Goal: Task Accomplishment & Management: Manage account settings

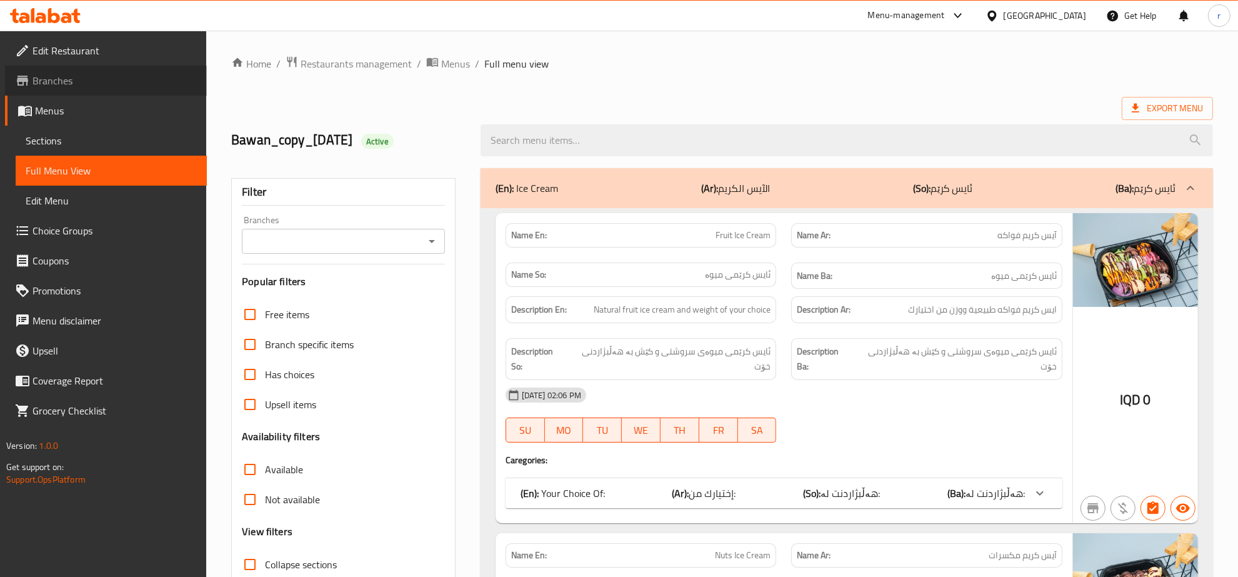
click at [117, 69] on link "Branches" at bounding box center [106, 81] width 202 height 30
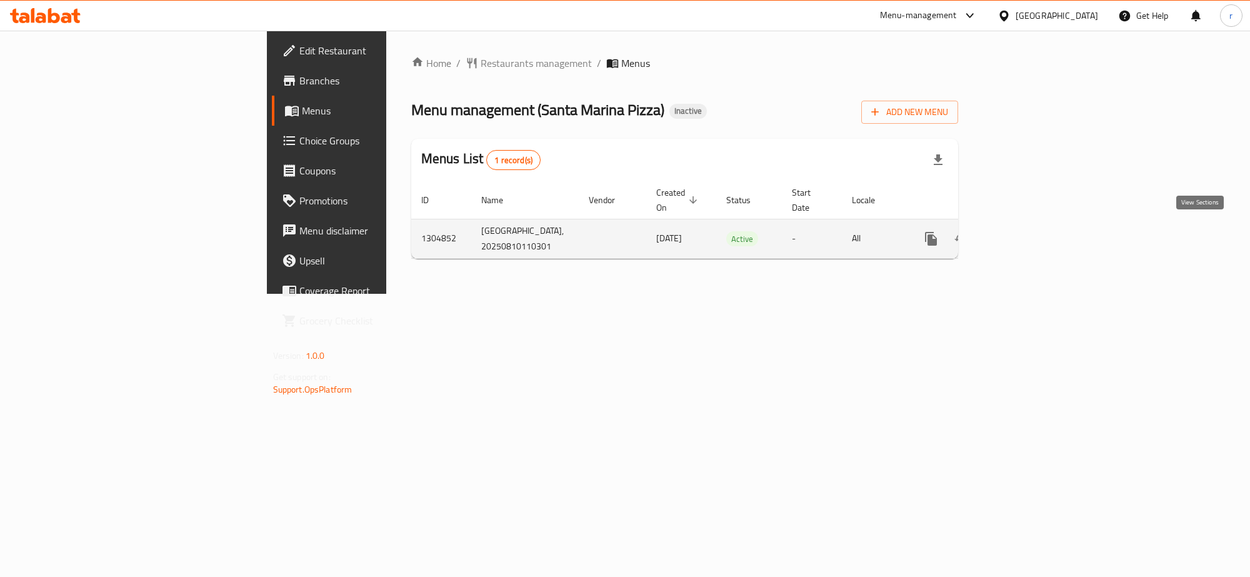
click at [1036, 231] on link "enhanced table" at bounding box center [1021, 239] width 30 height 30
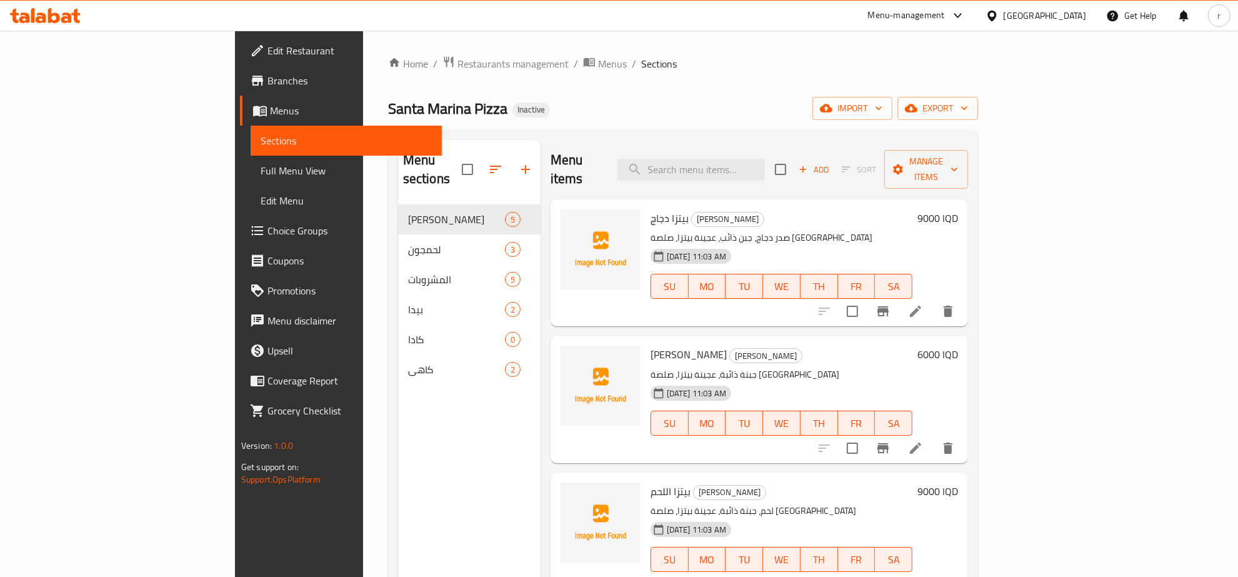
click at [398, 445] on div "Menu sections بيتزا 5 لحمجون 3 المشروبات 5 بيدا 2 كادا 0 كاهي 2" at bounding box center [469, 428] width 142 height 577
click at [882, 102] on span "import" at bounding box center [852, 109] width 60 height 16
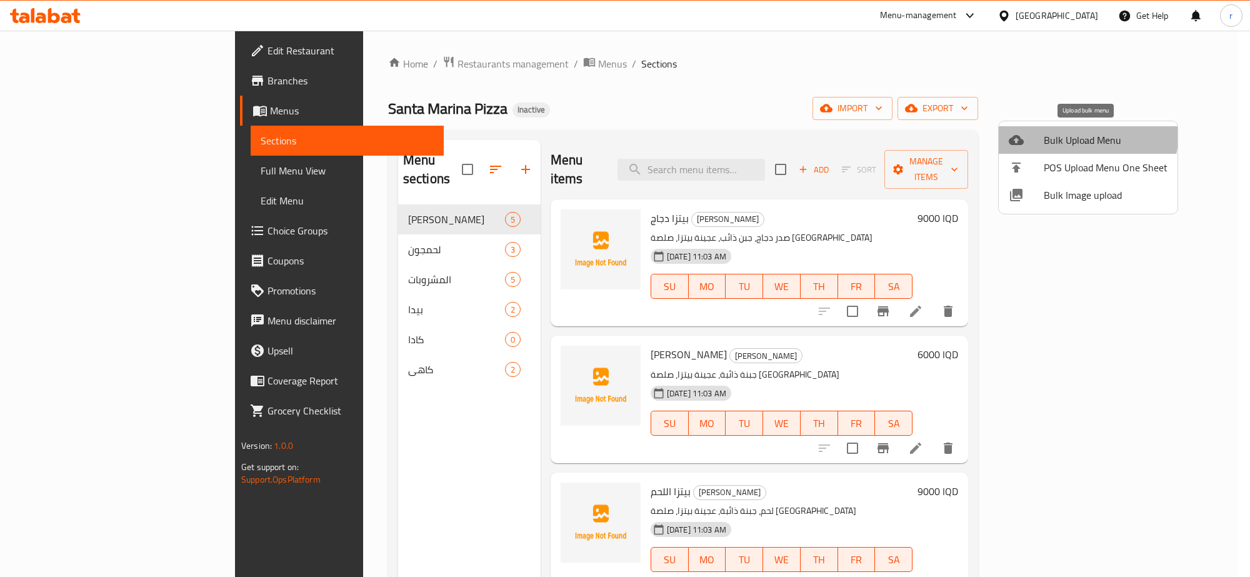
click at [1075, 132] on span "Bulk Upload Menu" at bounding box center [1106, 139] width 124 height 15
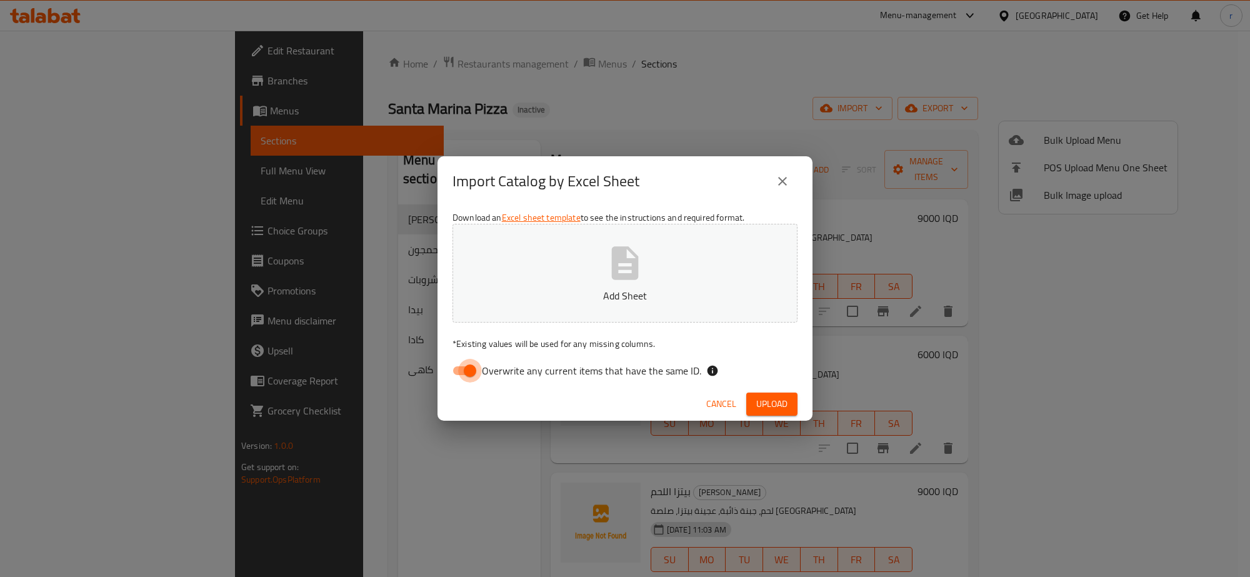
click at [457, 372] on input "Overwrite any current items that have the same ID." at bounding box center [469, 371] width 71 height 24
checkbox input "false"
click at [567, 292] on p "Add Sheet" at bounding box center [625, 295] width 306 height 15
click at [767, 394] on button "Upload" at bounding box center [771, 403] width 51 height 23
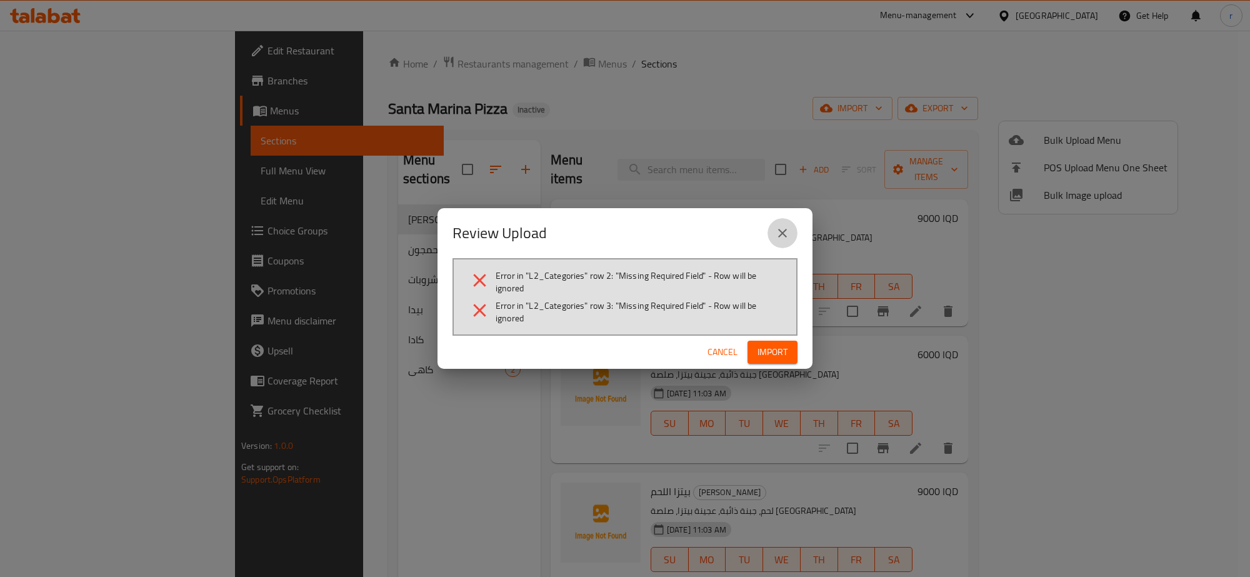
click at [778, 237] on icon "close" at bounding box center [782, 233] width 15 height 15
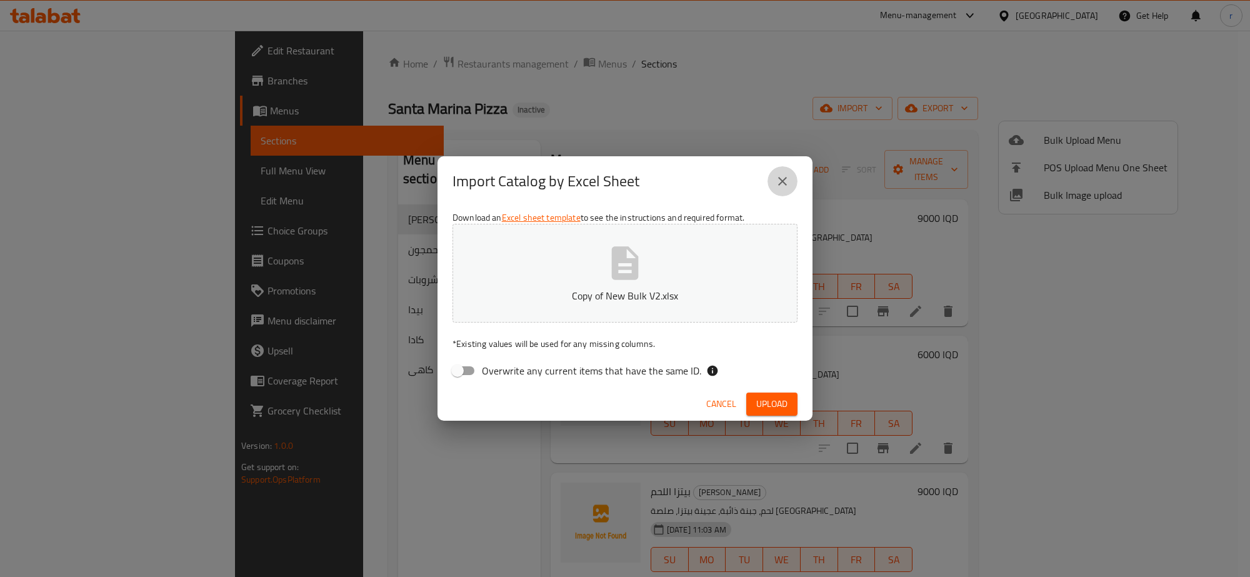
click at [776, 178] on icon "close" at bounding box center [782, 181] width 15 height 15
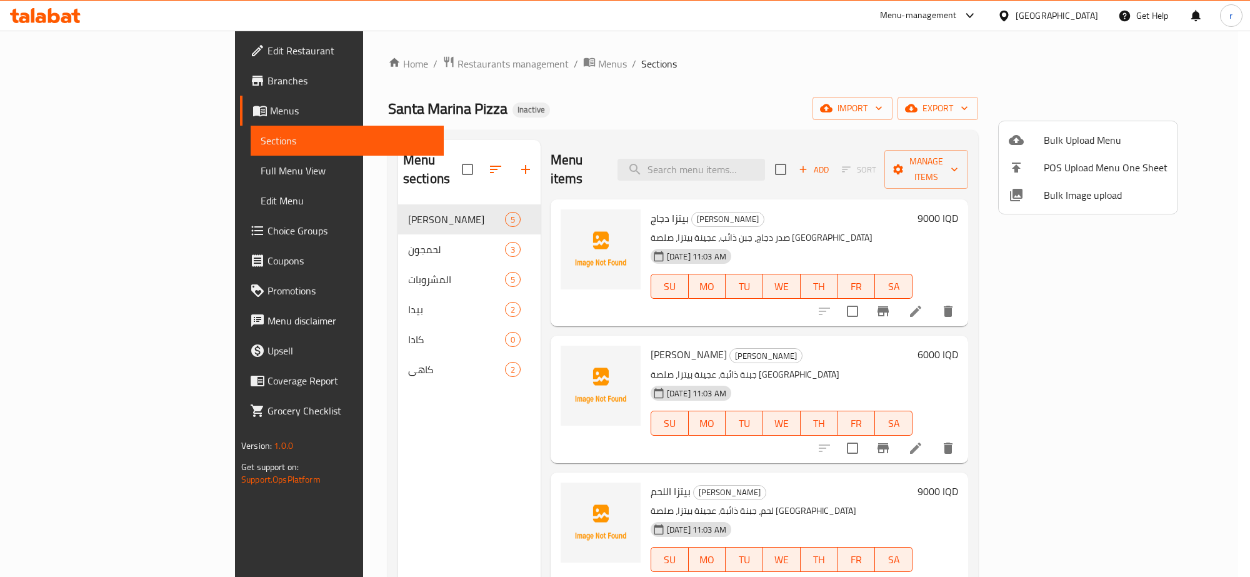
click at [116, 109] on div at bounding box center [625, 288] width 1250 height 577
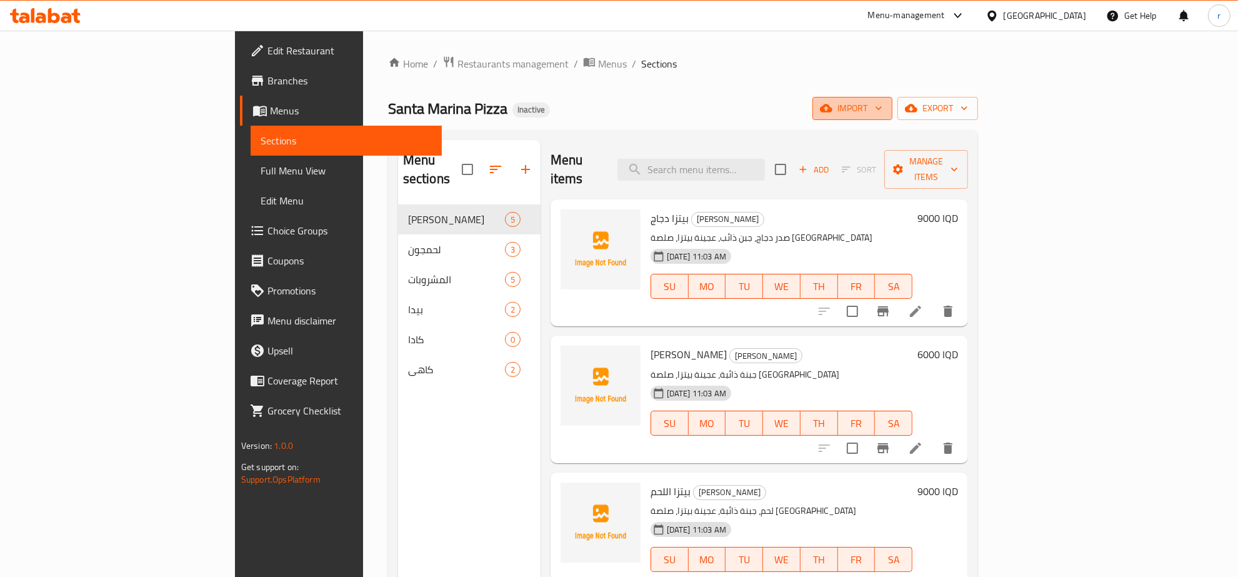
click at [882, 110] on span "import" at bounding box center [852, 109] width 60 height 16
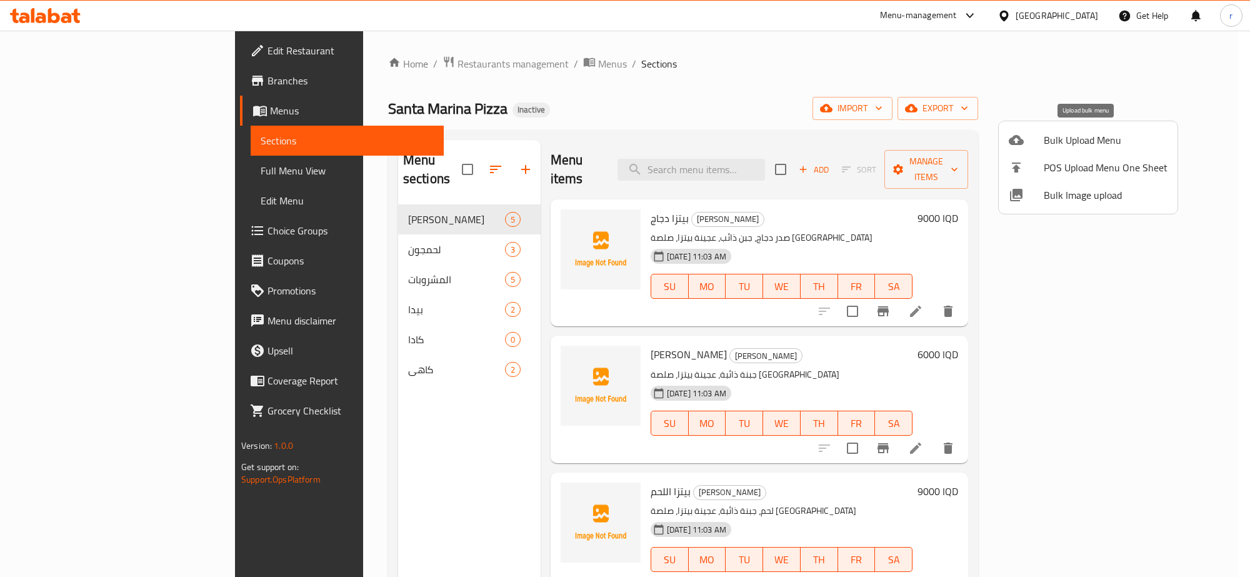
click at [1069, 138] on span "Bulk Upload Menu" at bounding box center [1106, 139] width 124 height 15
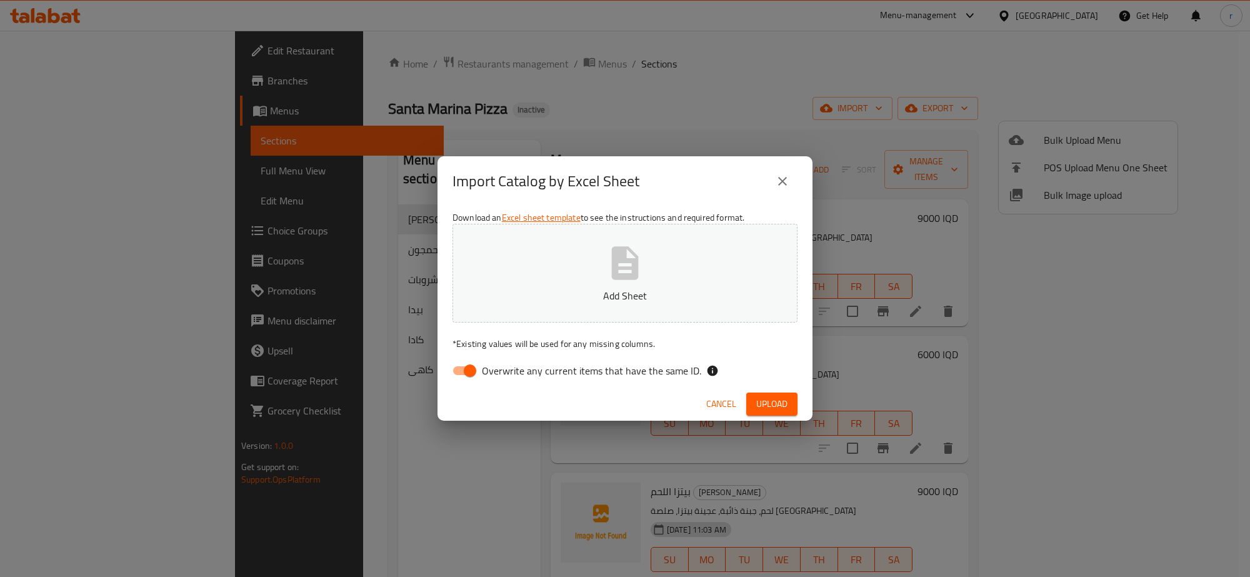
click at [322, 420] on div "Import Catalog by Excel Sheet Download an Excel sheet template to see the instr…" at bounding box center [625, 288] width 1250 height 577
click at [782, 179] on icon "close" at bounding box center [782, 181] width 15 height 15
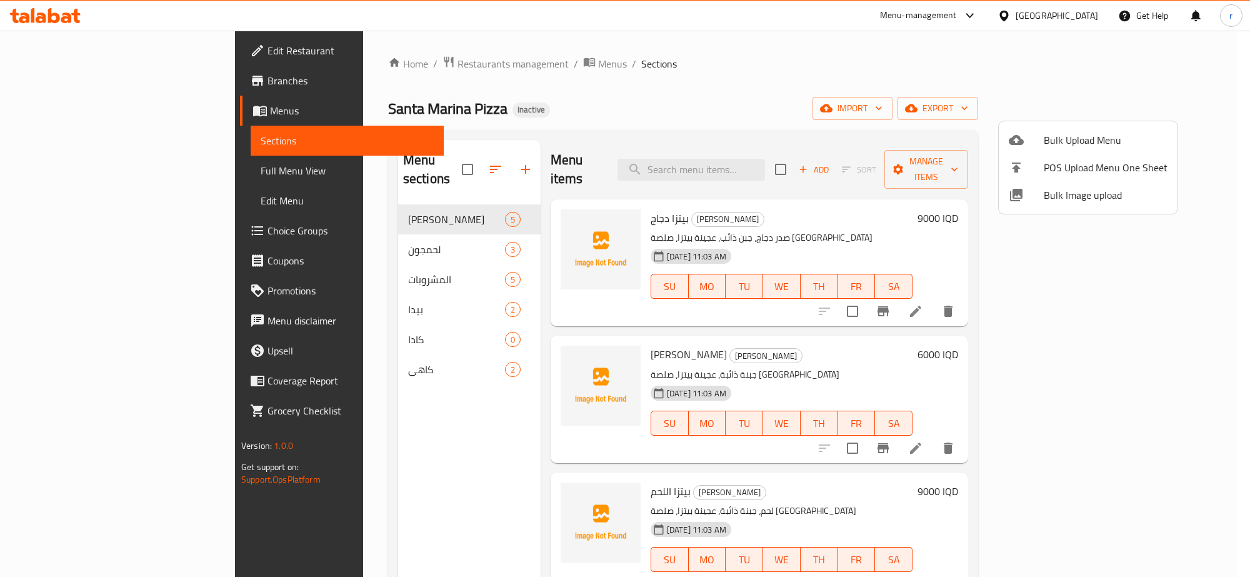
click at [441, 64] on div at bounding box center [625, 288] width 1250 height 577
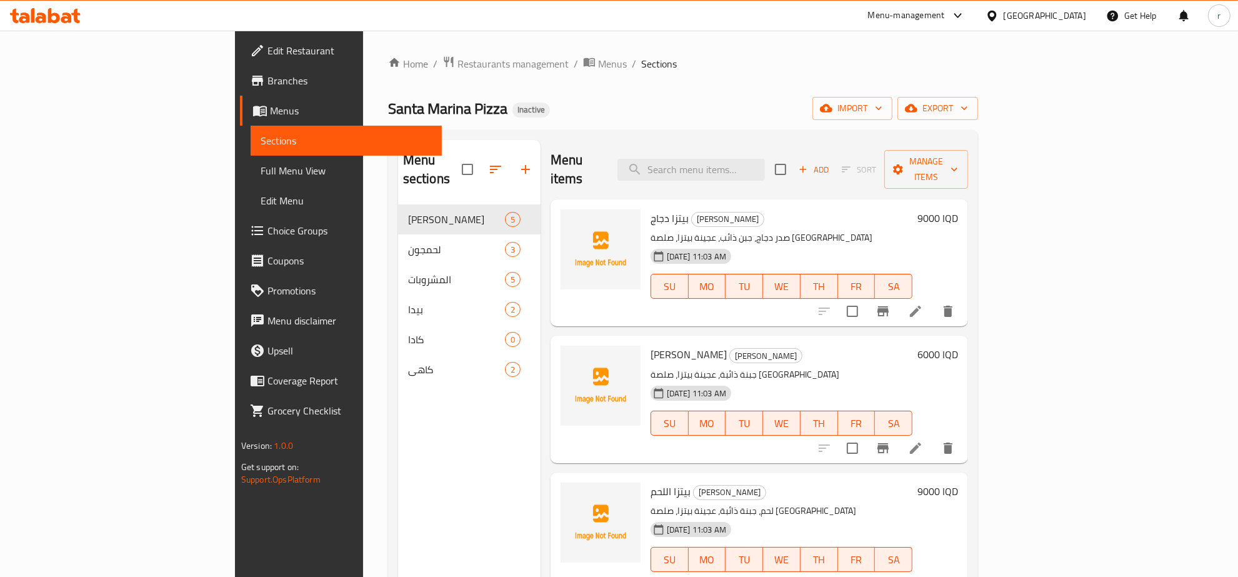
click at [598, 64] on span "Menus" at bounding box center [612, 63] width 29 height 15
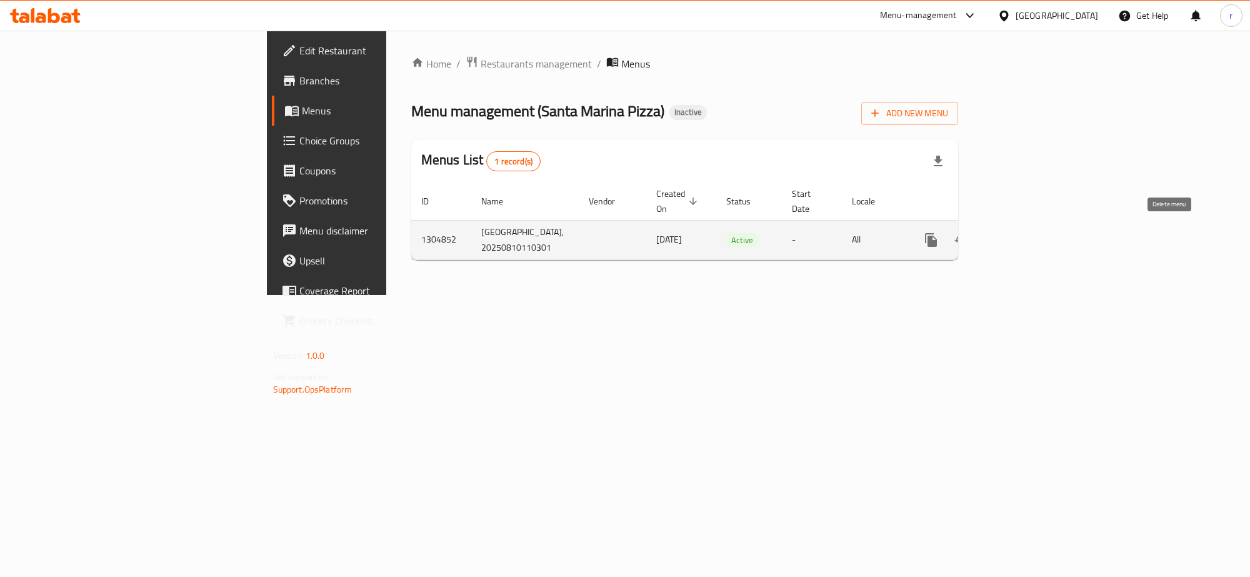
click at [999, 238] on icon "enhanced table" at bounding box center [991, 239] width 15 height 15
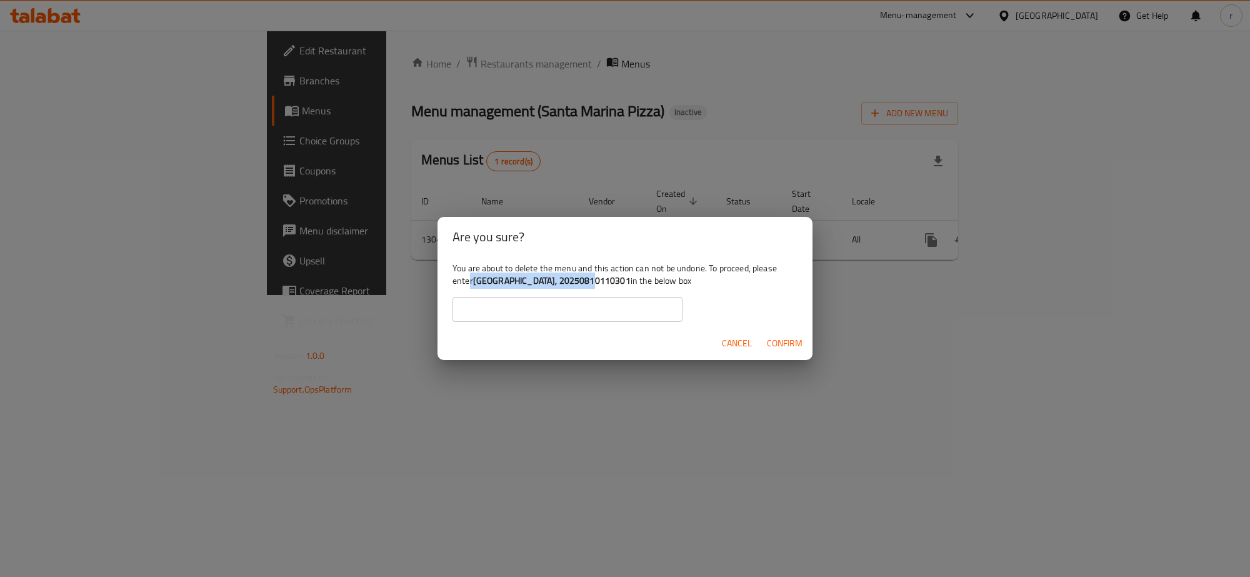
drag, startPoint x: 470, startPoint y: 276, endPoint x: 554, endPoint y: 279, distance: 83.8
click at [561, 279] on div "You are about to delete the menu and this action can not be undone. To proceed,…" at bounding box center [624, 292] width 375 height 70
click at [479, 286] on b "Santa Marina Pizza, 20250810110301" at bounding box center [551, 280] width 157 height 16
drag, startPoint x: 472, startPoint y: 278, endPoint x: 619, endPoint y: 284, distance: 147.0
click at [619, 284] on div "You are about to delete the menu and this action can not be undone. To proceed,…" at bounding box center [624, 292] width 375 height 70
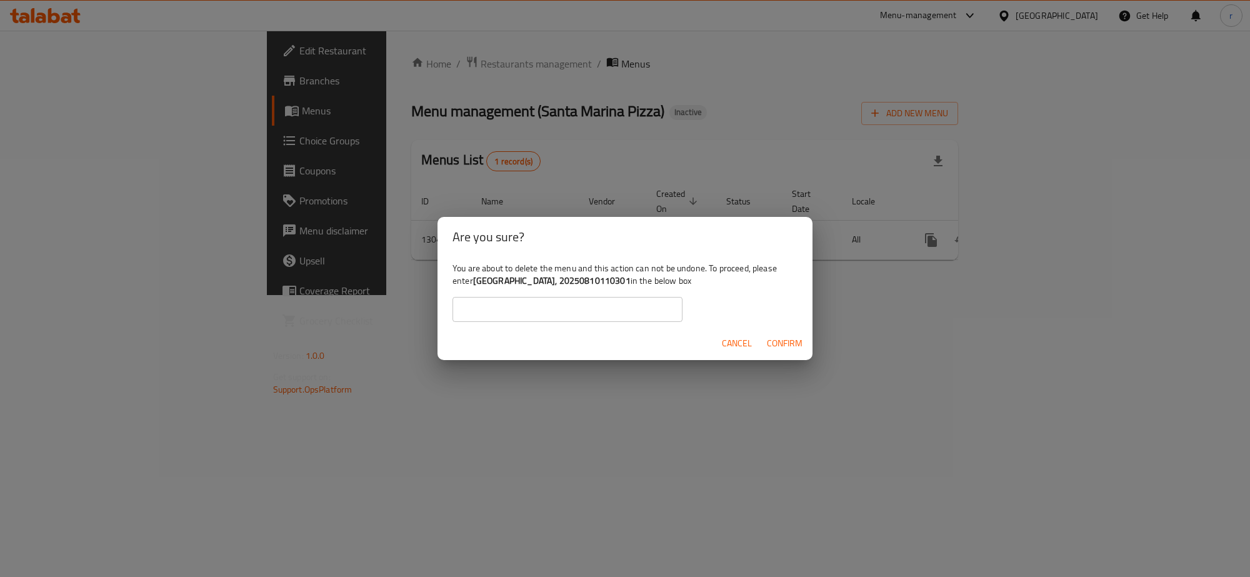
copy div "Santa Marina Pizza, 20250810110301"
click at [626, 313] on input "text" at bounding box center [567, 309] width 230 height 25
paste input "Santa Marina Pizza, 20250810110301"
click at [461, 307] on input "Santa Marina Pizza, 20250810110301" at bounding box center [567, 309] width 230 height 25
type input "Santa Marina Pizza, 20250810110301"
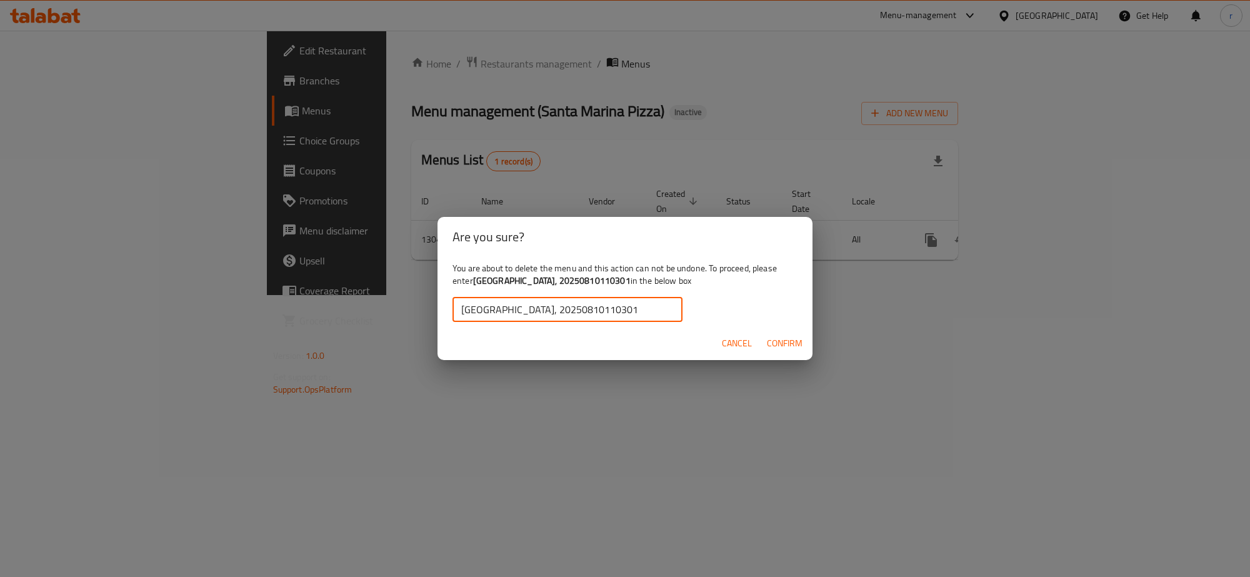
click at [783, 344] on span "Confirm" at bounding box center [785, 344] width 36 height 16
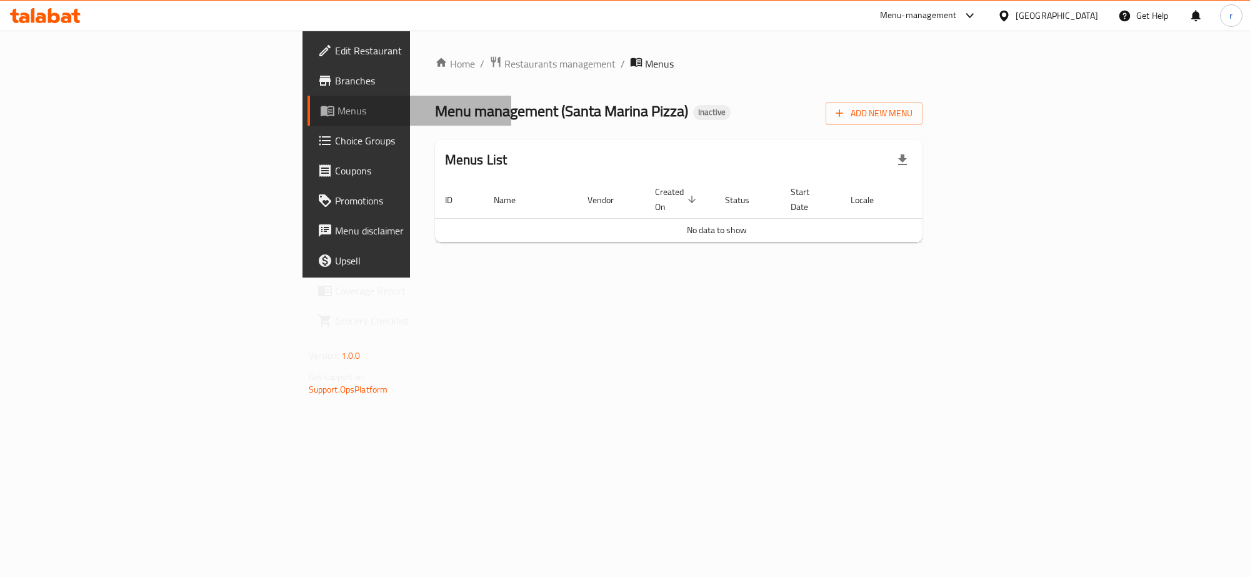
click at [337, 111] on span "Menus" at bounding box center [419, 110] width 164 height 15
click at [912, 120] on span "Add New Menu" at bounding box center [874, 114] width 77 height 16
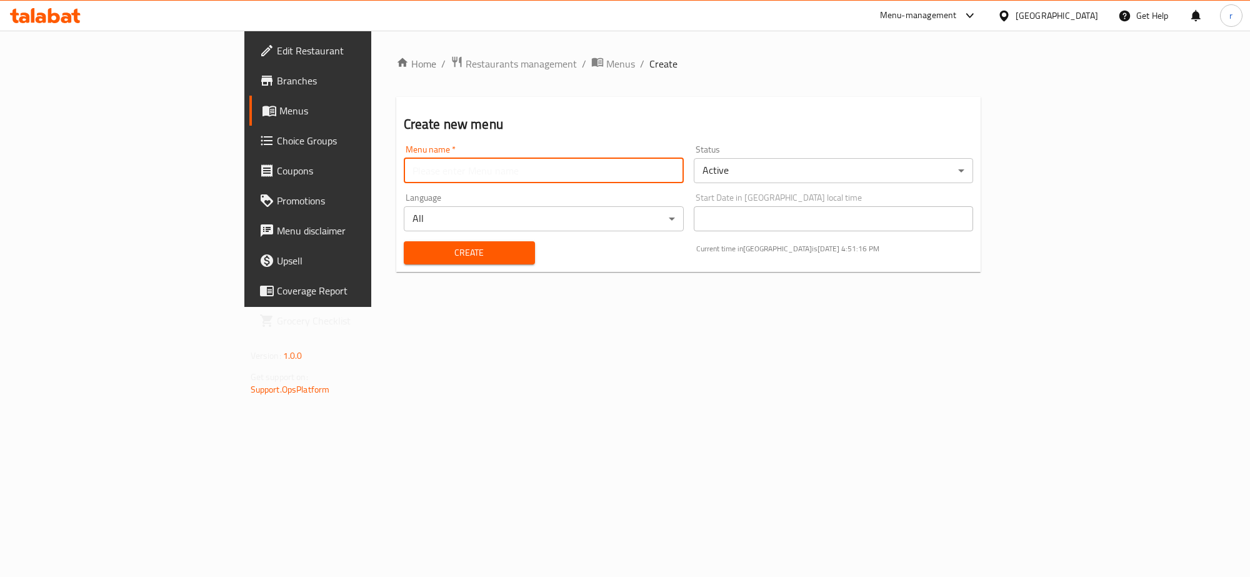
click at [426, 166] on input "text" at bounding box center [544, 170] width 280 height 25
type input "Rahma Mohammed Ahmed Ahmed"
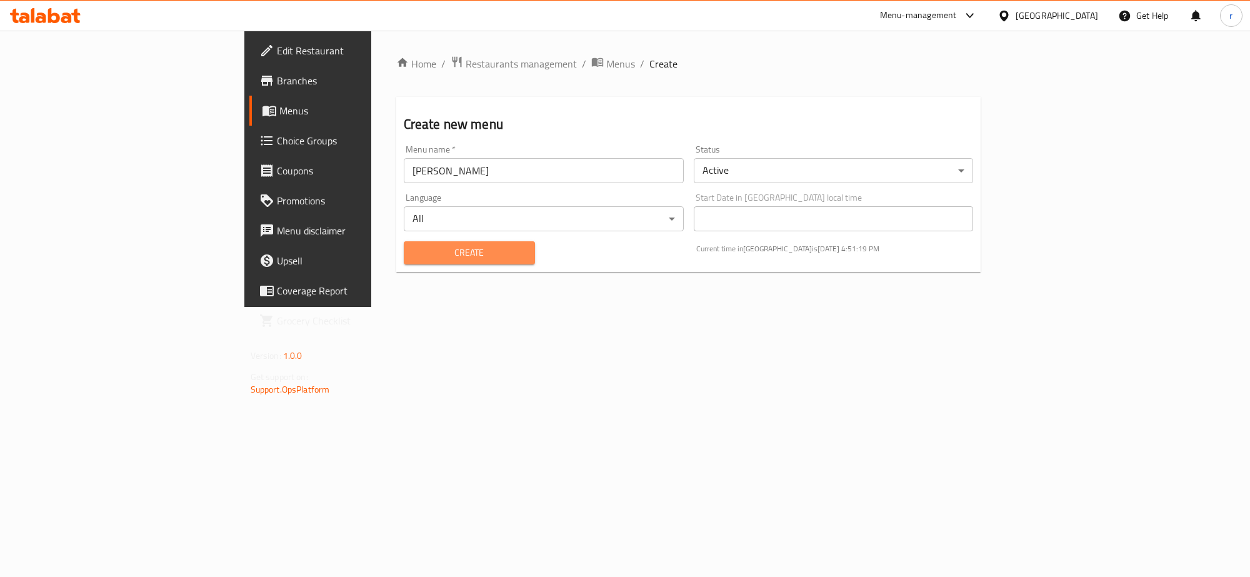
click at [414, 258] on span "Create" at bounding box center [469, 253] width 111 height 16
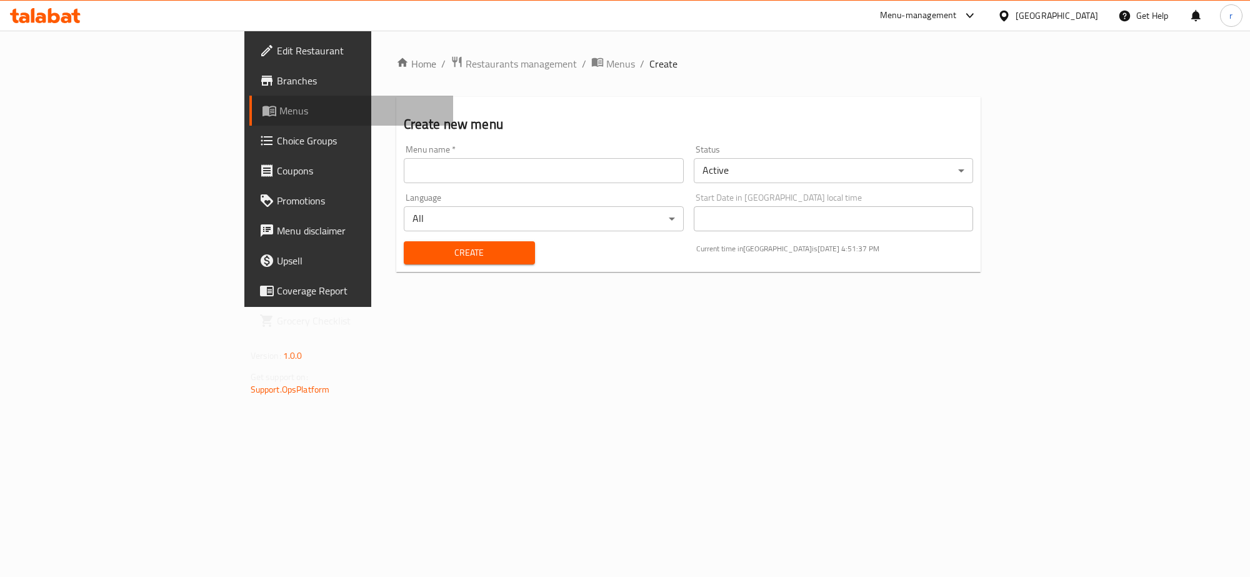
click at [279, 107] on span "Menus" at bounding box center [361, 110] width 164 height 15
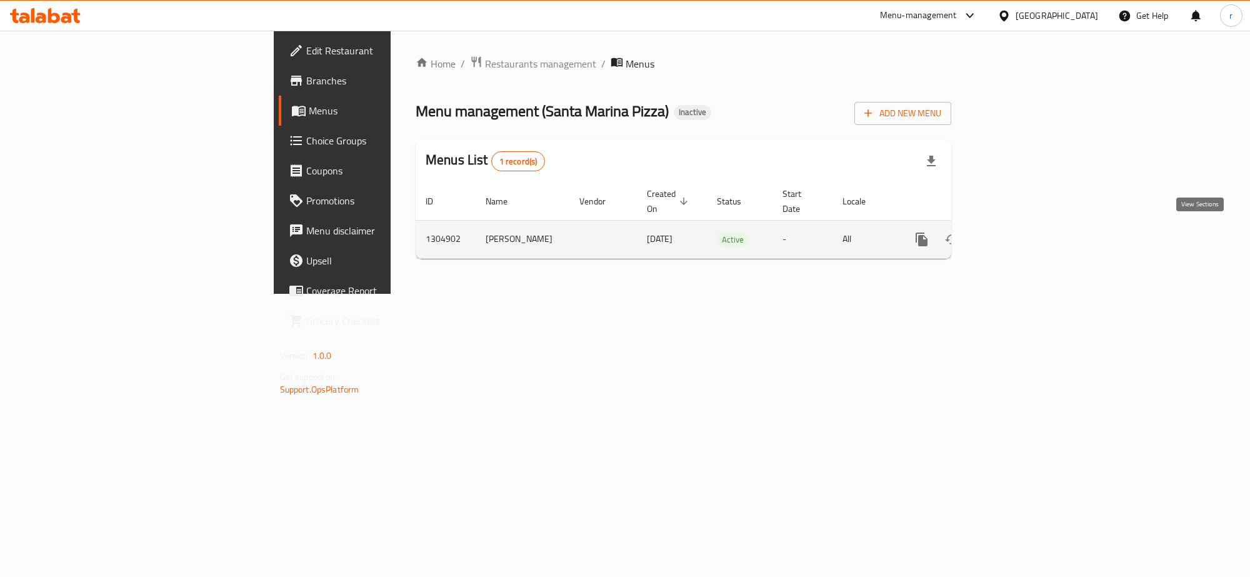
click at [1027, 233] on link "enhanced table" at bounding box center [1012, 239] width 30 height 30
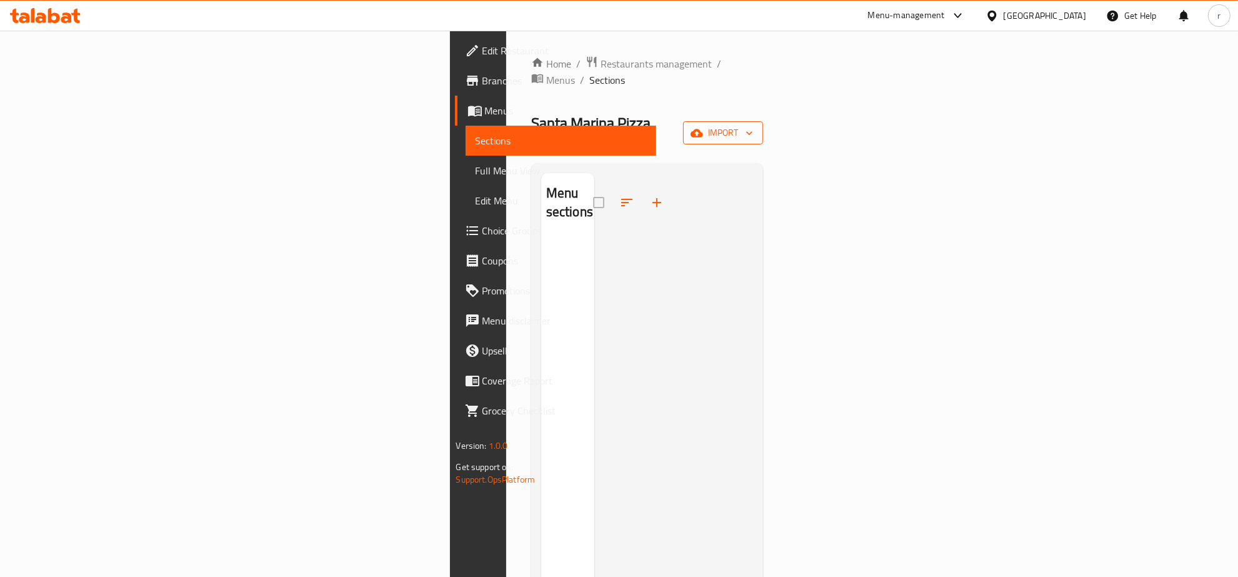
click at [753, 125] on span "import" at bounding box center [723, 133] width 60 height 16
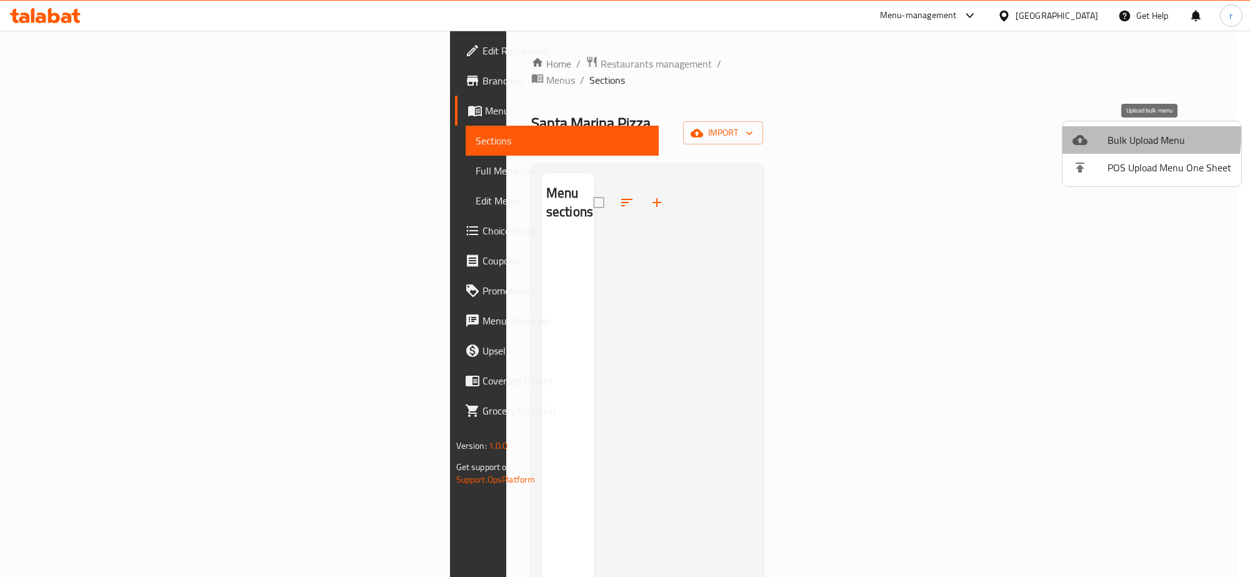
click at [1103, 136] on div at bounding box center [1089, 139] width 35 height 15
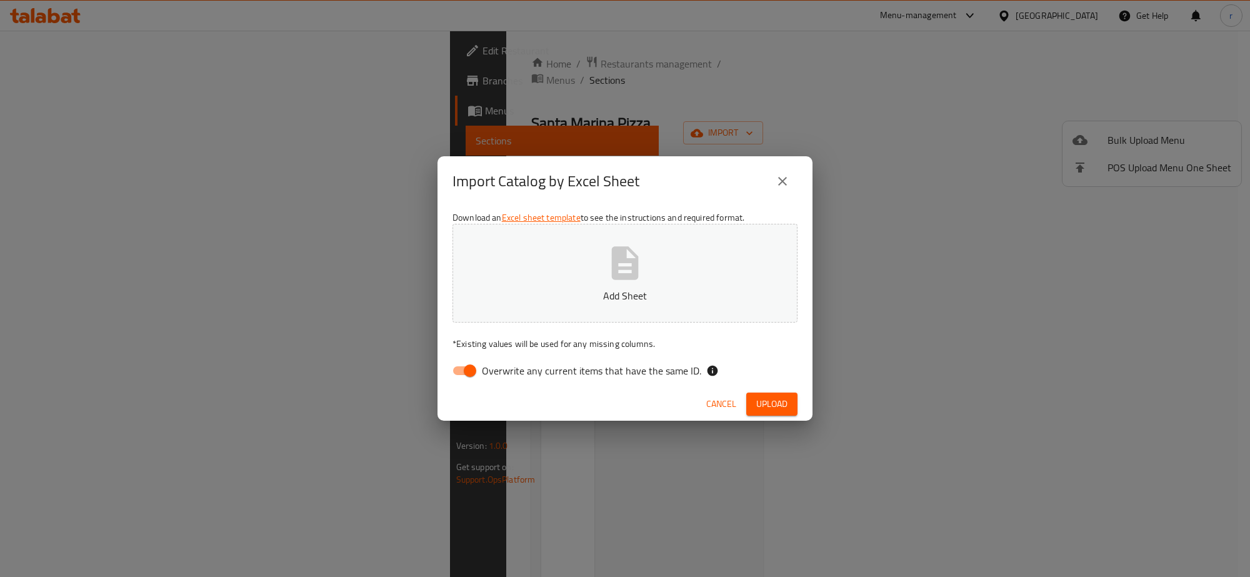
click at [457, 371] on input "Overwrite any current items that have the same ID." at bounding box center [469, 371] width 71 height 24
checkbox input "false"
click at [537, 271] on button "Add Sheet" at bounding box center [624, 273] width 345 height 99
click at [769, 396] on span "Upload" at bounding box center [771, 404] width 31 height 16
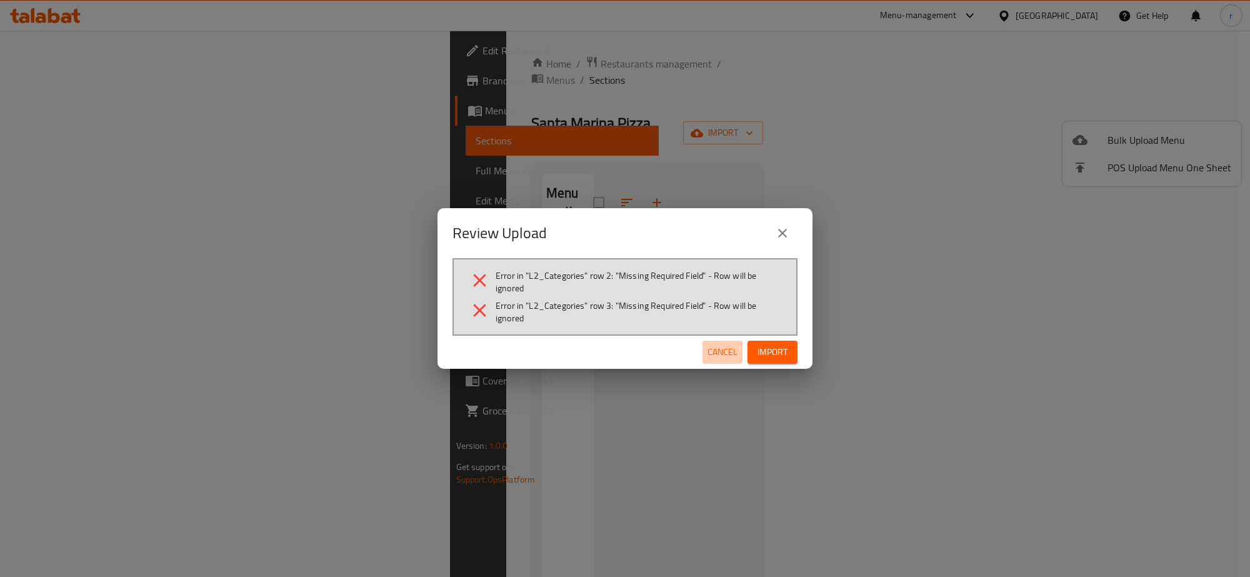
click at [728, 349] on span "Cancel" at bounding box center [722, 352] width 30 height 16
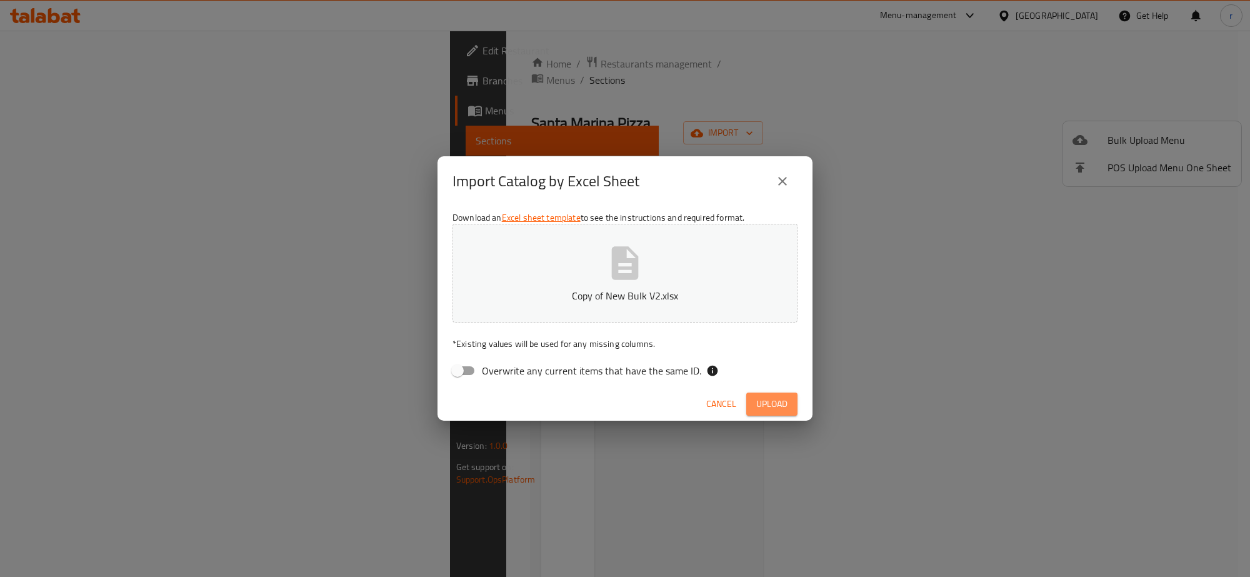
click at [764, 407] on span "Upload" at bounding box center [771, 404] width 31 height 16
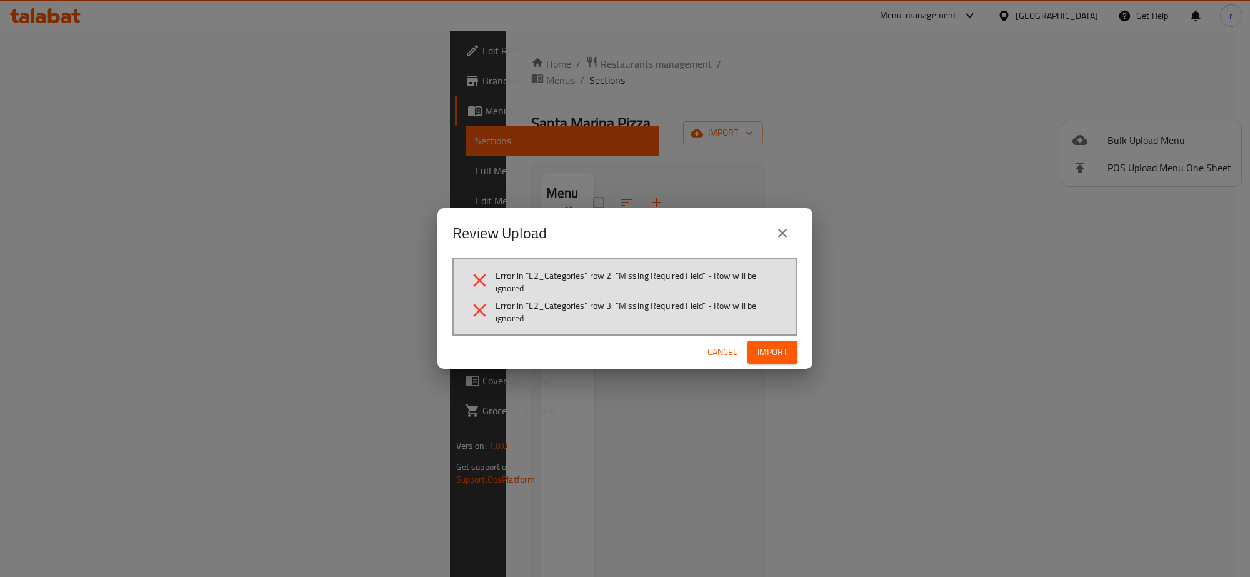
click at [789, 232] on icon "close" at bounding box center [782, 233] width 15 height 15
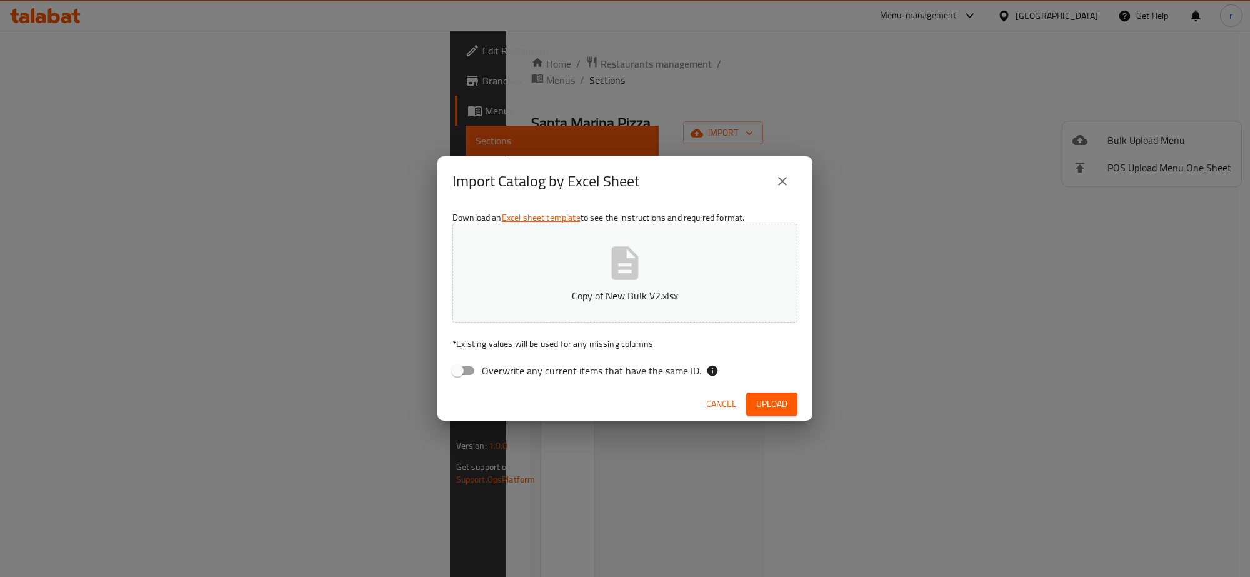
click at [505, 283] on button "Copy of New Bulk V2.xlsx" at bounding box center [624, 273] width 345 height 99
click at [797, 409] on button "Upload" at bounding box center [771, 403] width 51 height 23
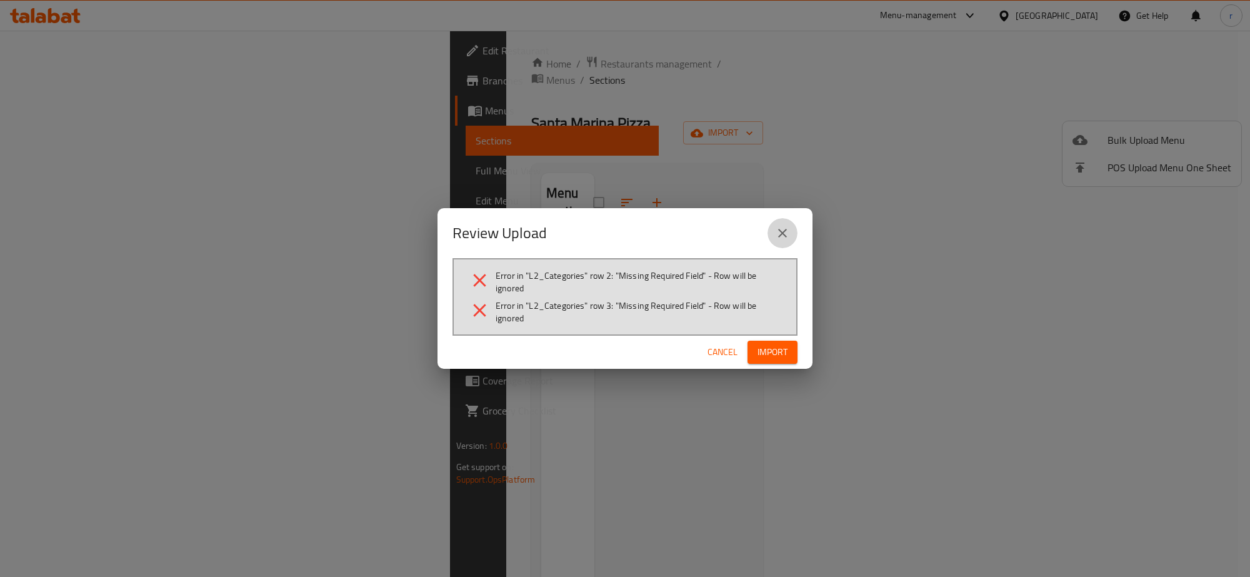
click at [791, 227] on button "close" at bounding box center [782, 233] width 30 height 30
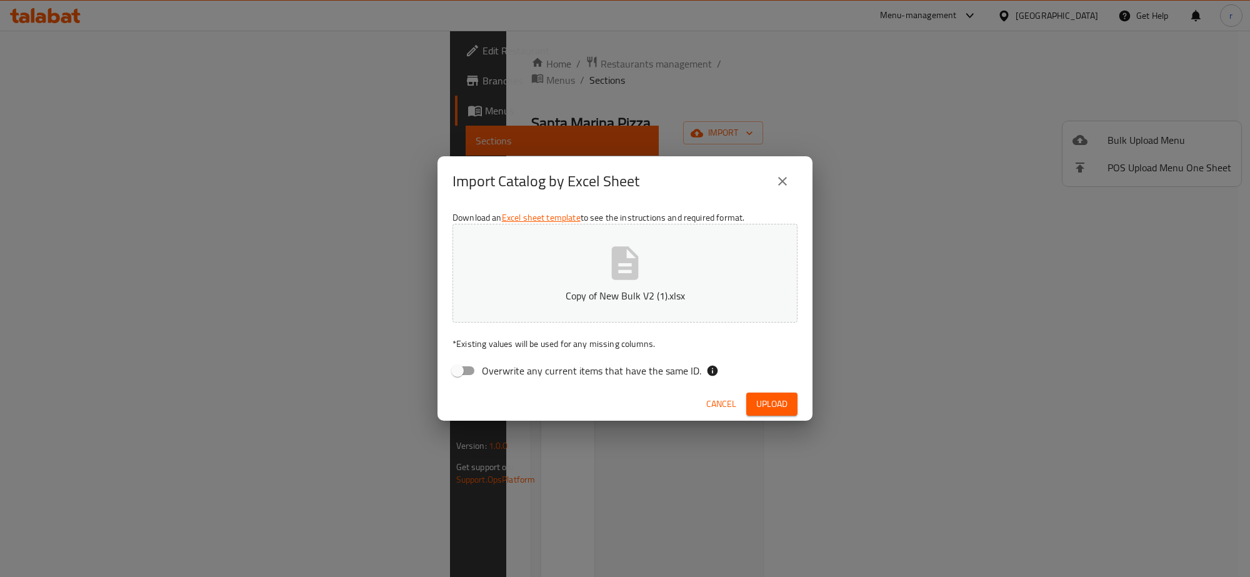
click at [567, 276] on button "Copy of New Bulk V2 (1).xlsx" at bounding box center [624, 273] width 345 height 99
click at [780, 411] on span "Upload" at bounding box center [771, 404] width 31 height 16
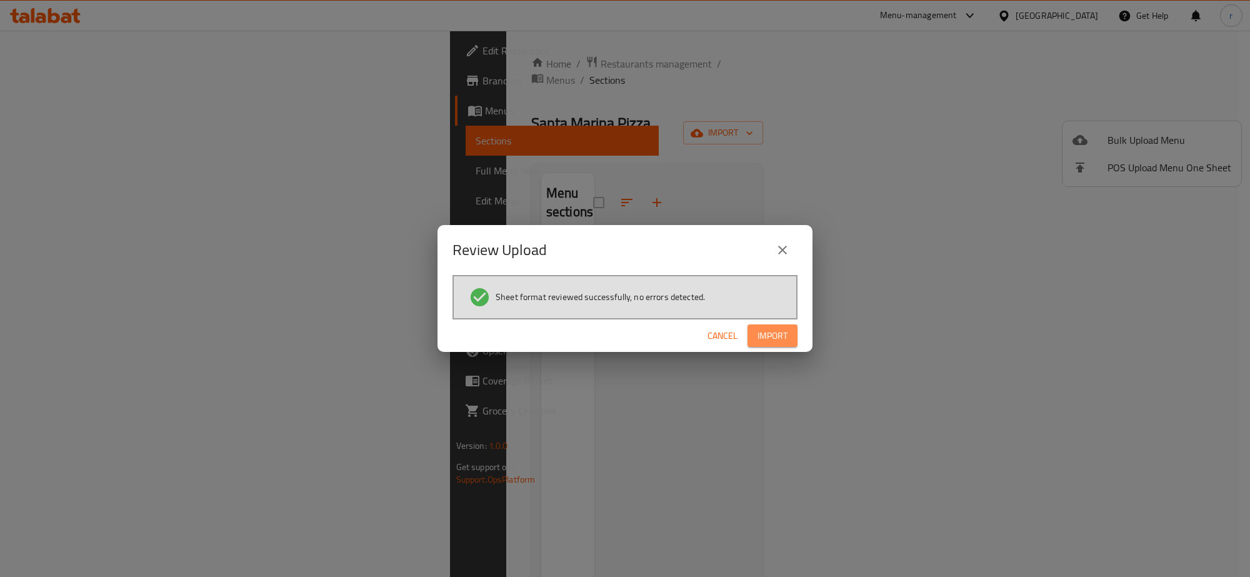
click at [772, 336] on span "Import" at bounding box center [772, 336] width 30 height 16
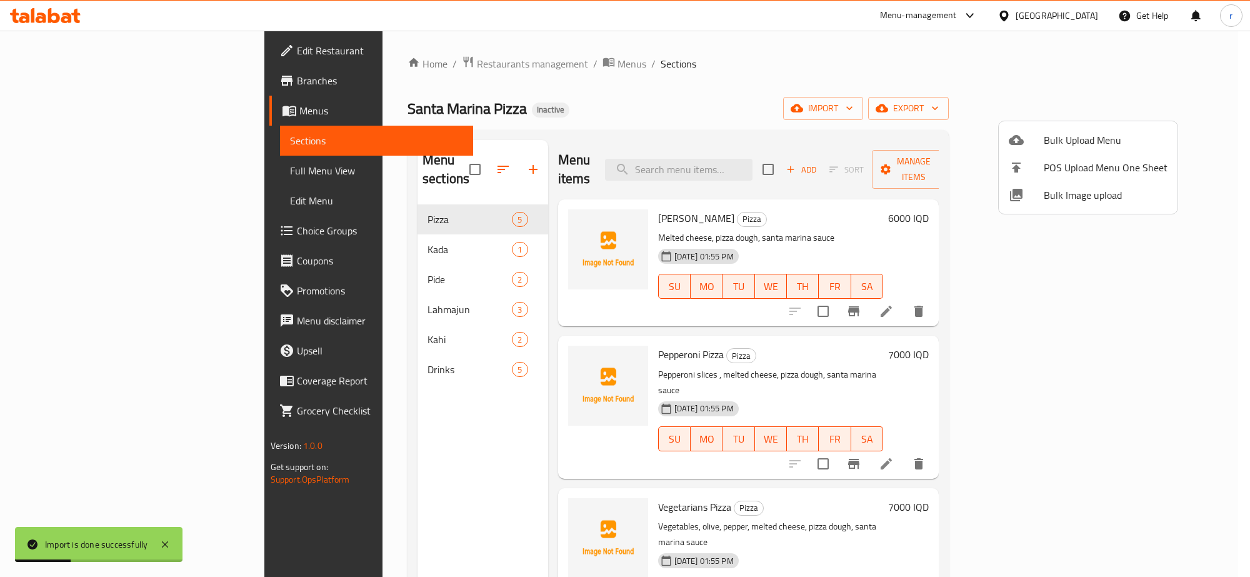
click at [405, 244] on div at bounding box center [625, 288] width 1250 height 577
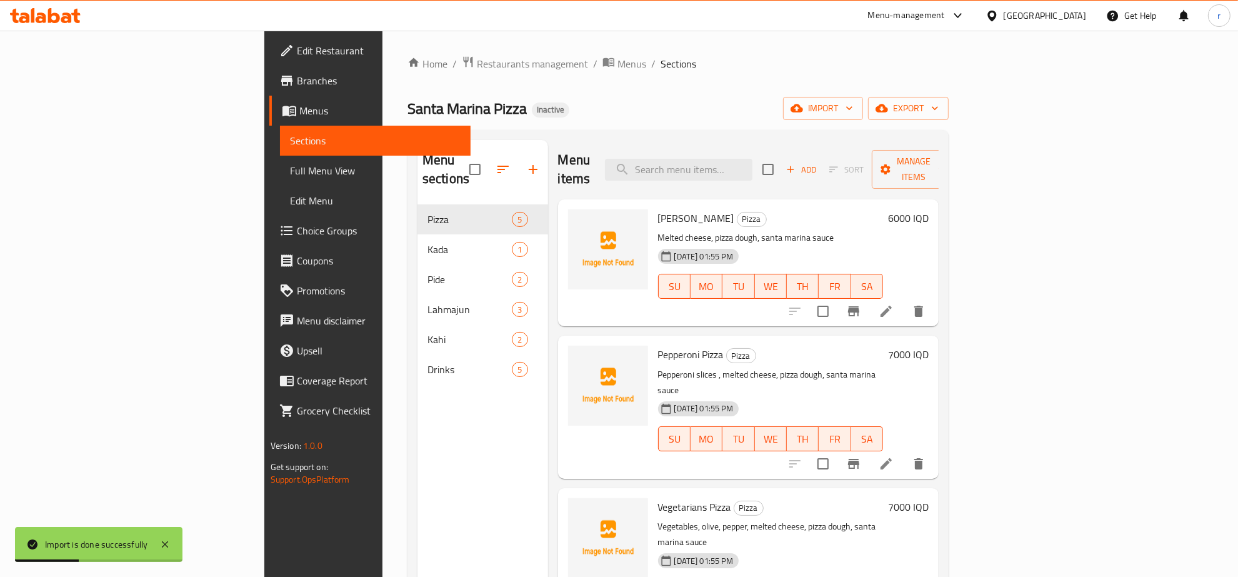
click at [417, 241] on div "Kada 1" at bounding box center [482, 249] width 131 height 30
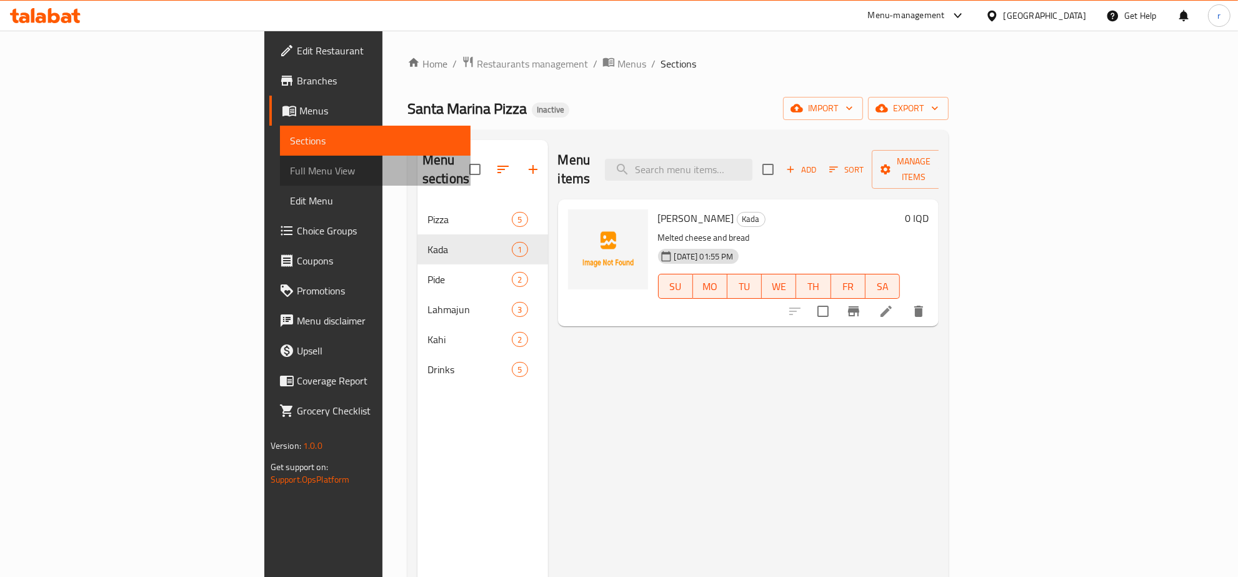
click at [280, 161] on link "Full Menu View" at bounding box center [375, 171] width 191 height 30
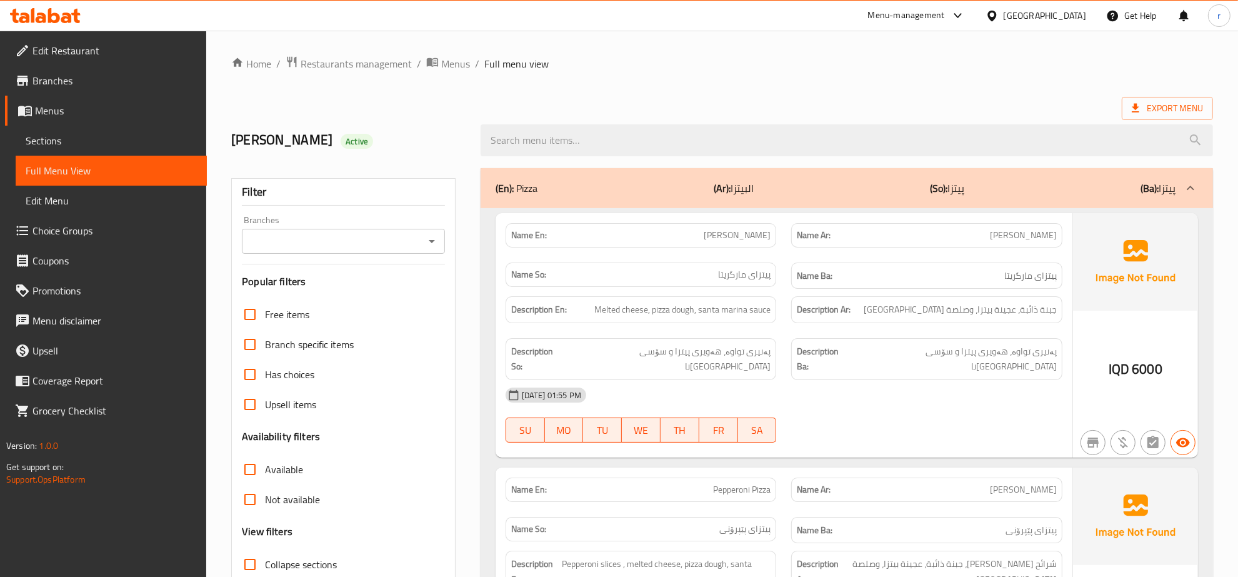
click at [429, 249] on icon "Open" at bounding box center [431, 241] width 15 height 15
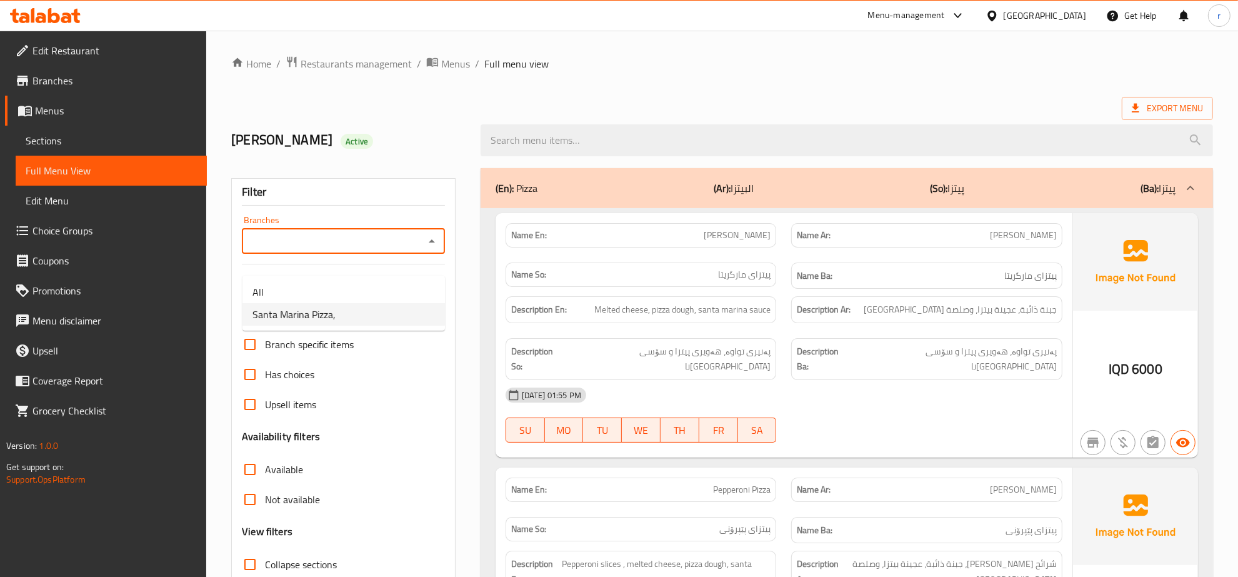
click at [359, 309] on li "Santa Marina Pizza," at bounding box center [343, 314] width 202 height 22
type input "Santa Marina Pizza,"
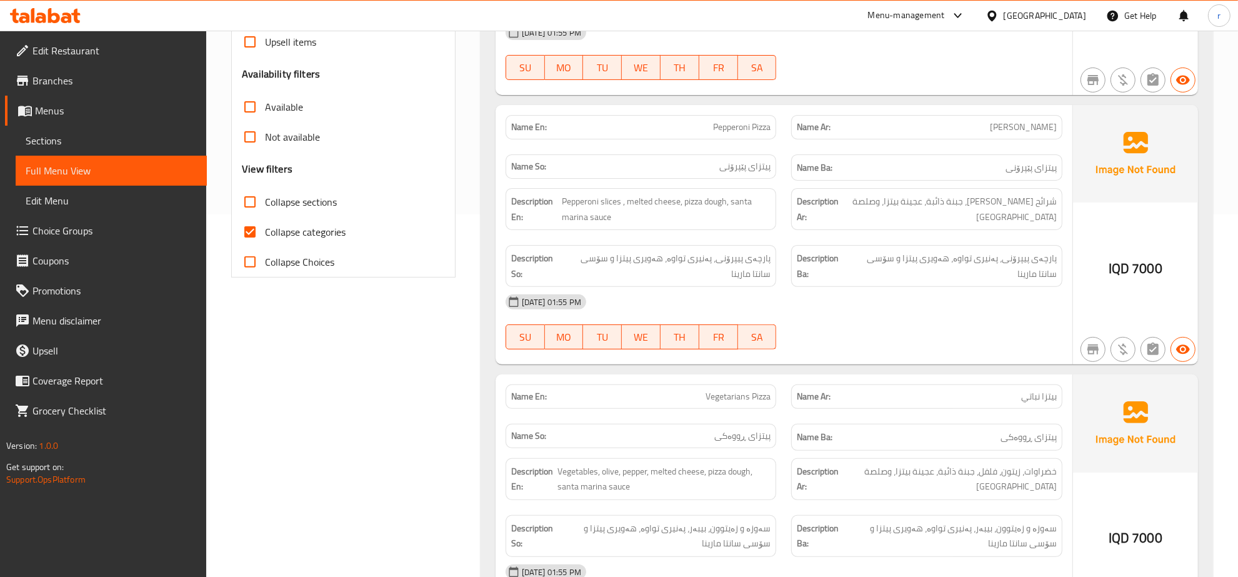
scroll to position [391, 0]
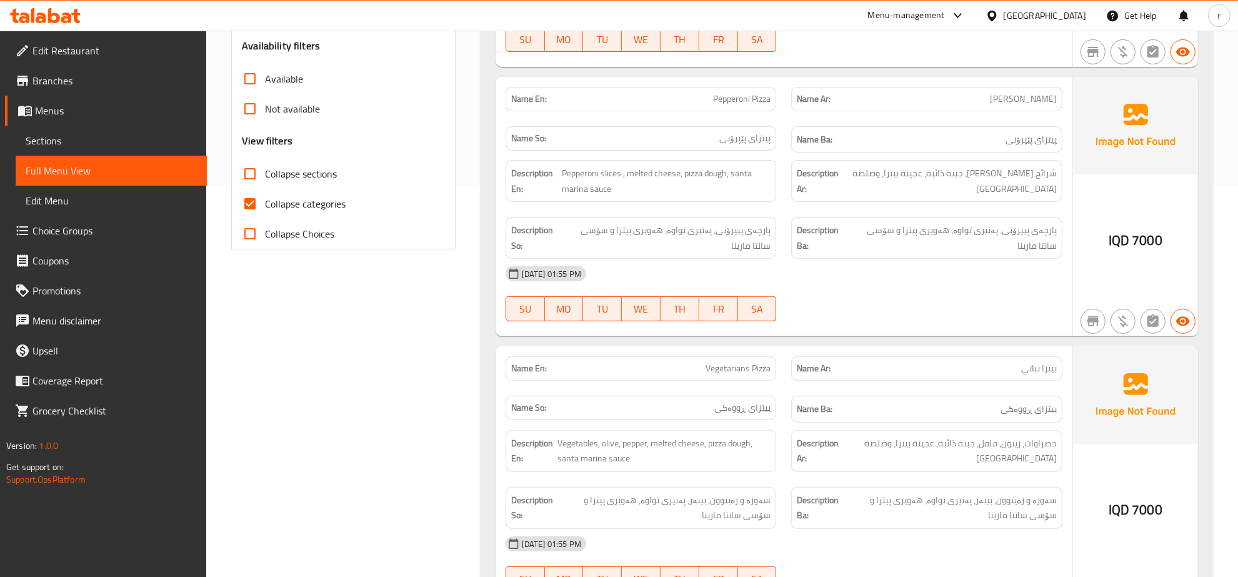
click at [254, 219] on input "Collapse categories" at bounding box center [250, 204] width 30 height 30
checkbox input "false"
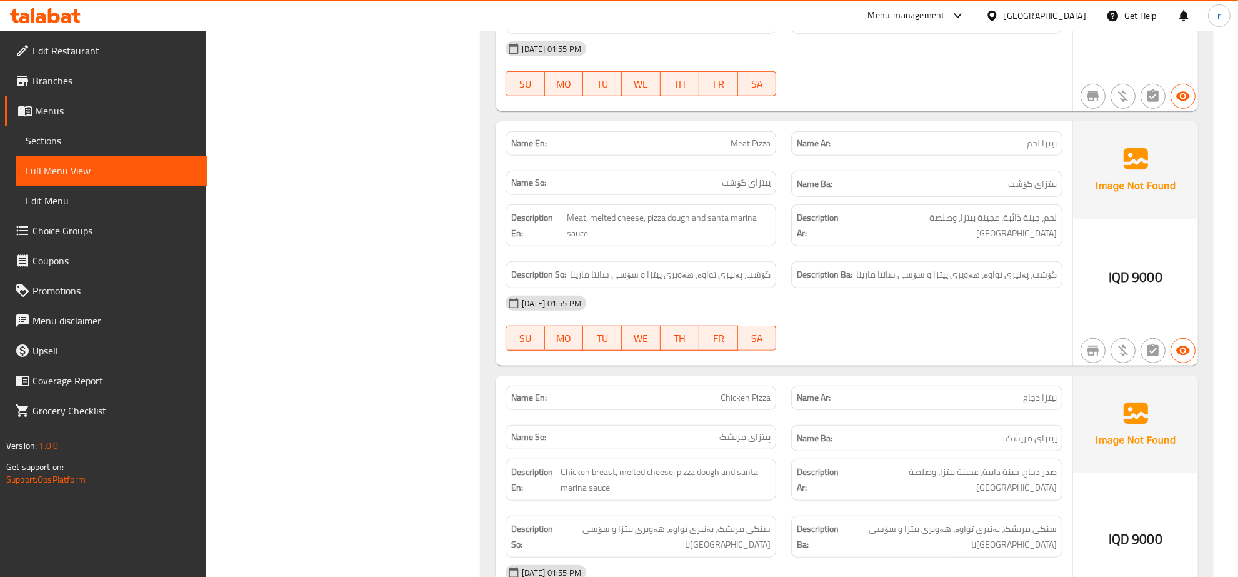
scroll to position [844, 0]
